Goal: Task Accomplishment & Management: Use online tool/utility

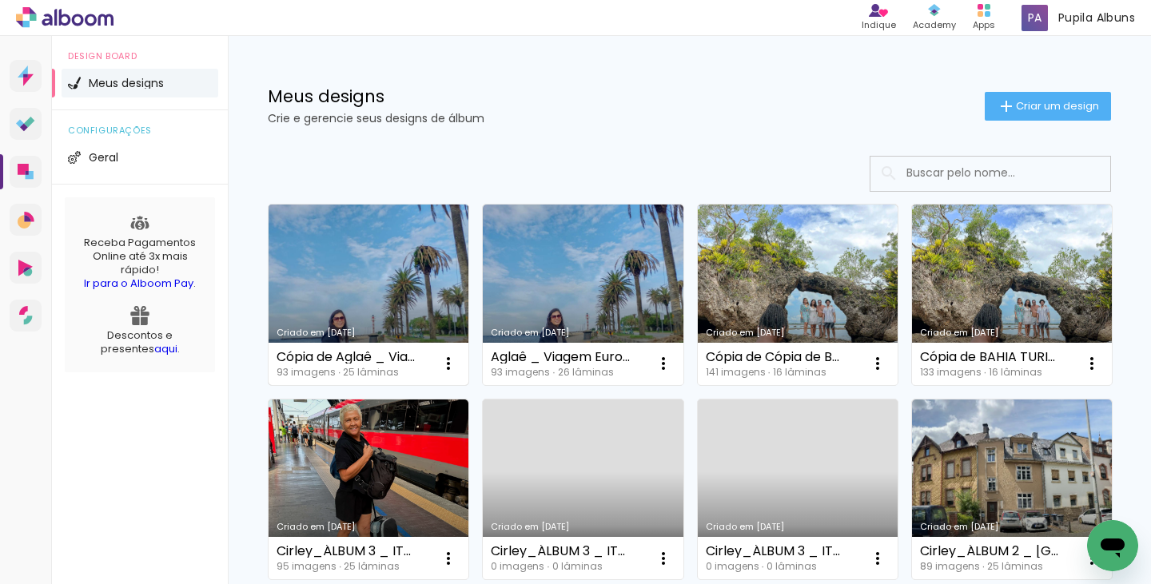
click at [344, 268] on link "Criado em [DATE]" at bounding box center [368, 295] width 200 height 181
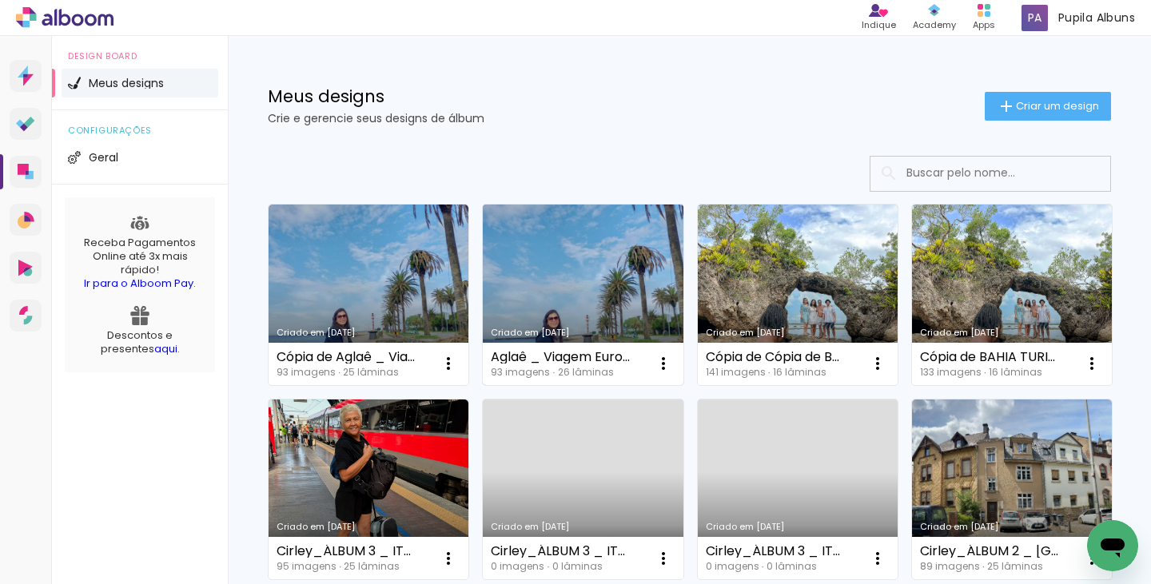
click at [554, 278] on link "Criado em [DATE]" at bounding box center [583, 295] width 200 height 181
click at [662, 374] on paper-icon-button at bounding box center [663, 364] width 32 height 32
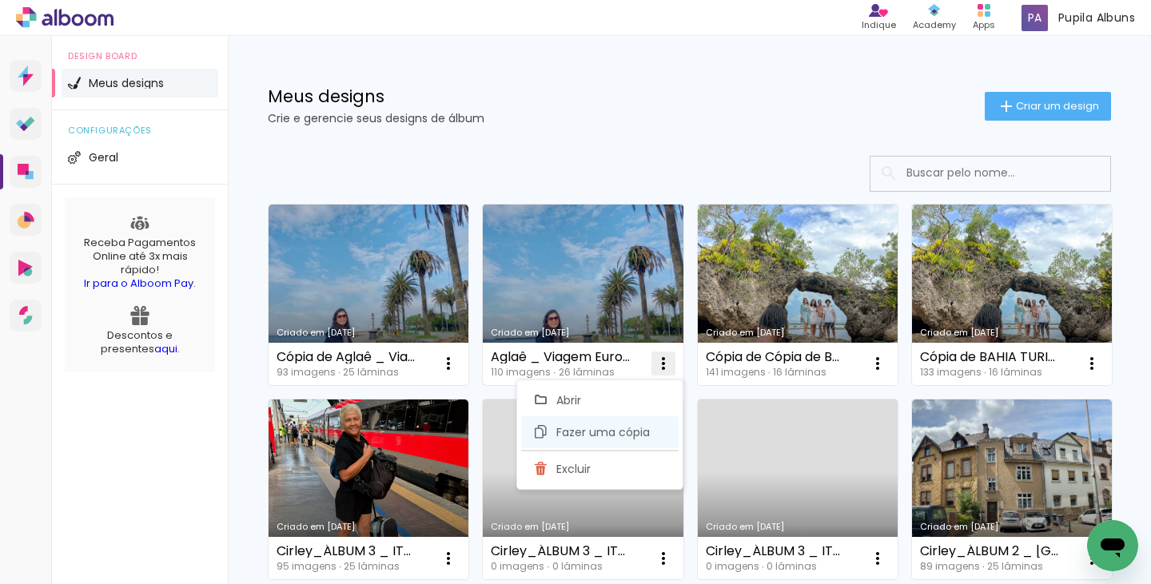
click at [565, 431] on span "Fazer uma cópia" at bounding box center [602, 432] width 93 height 11
type input "Cópia de Aglaê _ Viagem Europa"
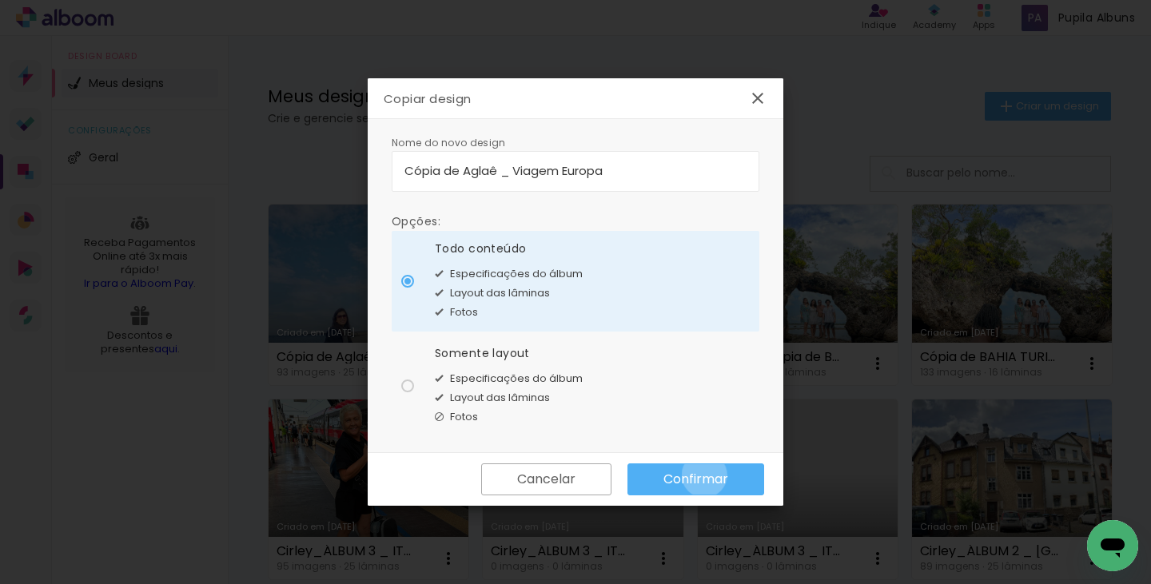
click at [0, 0] on slot "Confirmar" at bounding box center [0, 0] width 0 height 0
